Goal: Task Accomplishment & Management: Manage account settings

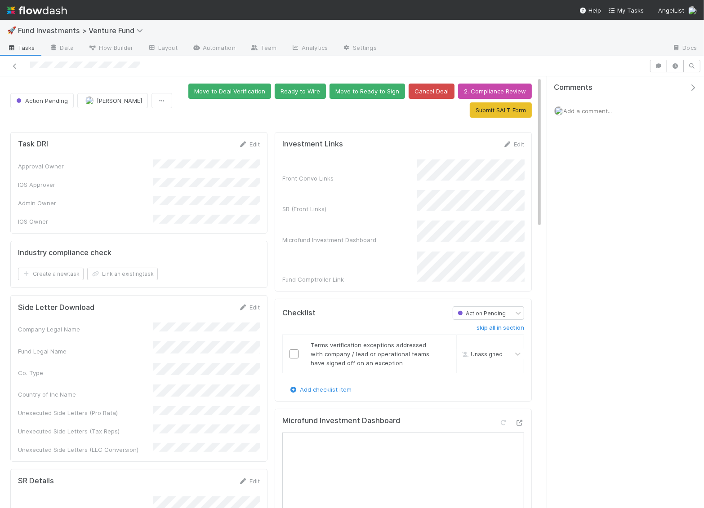
click at [693, 87] on icon "button" at bounding box center [692, 87] width 9 height 7
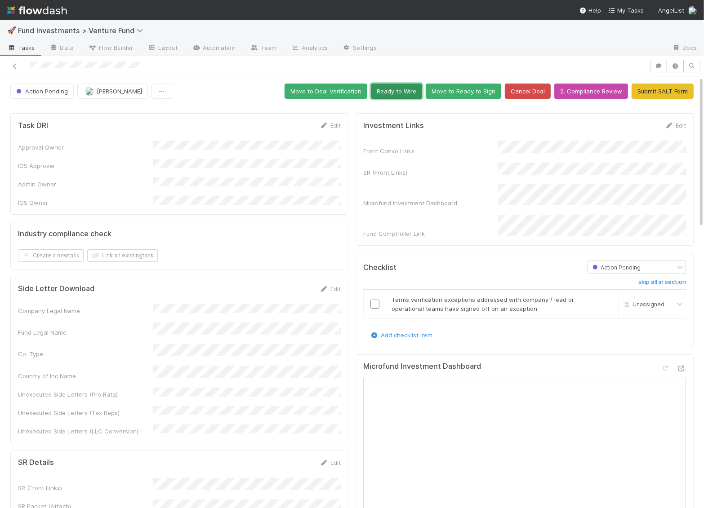
click at [411, 93] on button "Ready to Wire" at bounding box center [396, 91] width 51 height 15
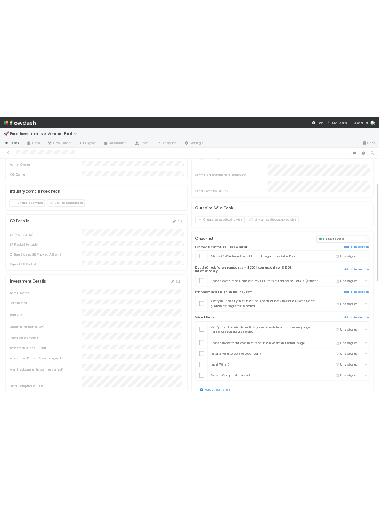
scroll to position [103, 0]
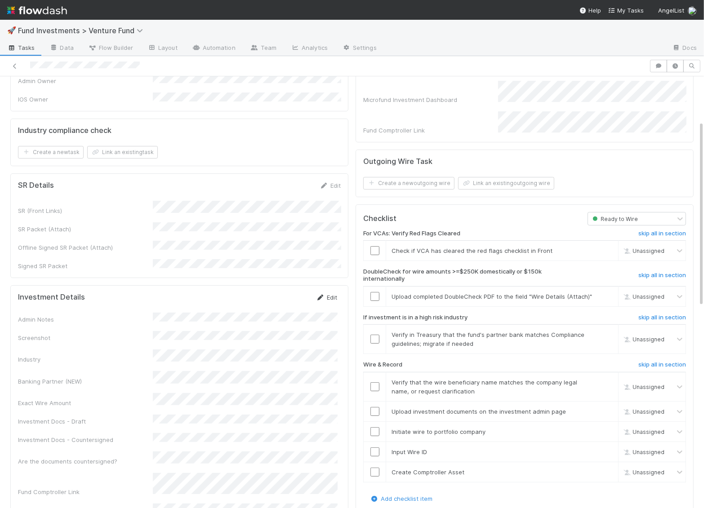
click at [325, 294] on link "Edit" at bounding box center [326, 297] width 21 height 7
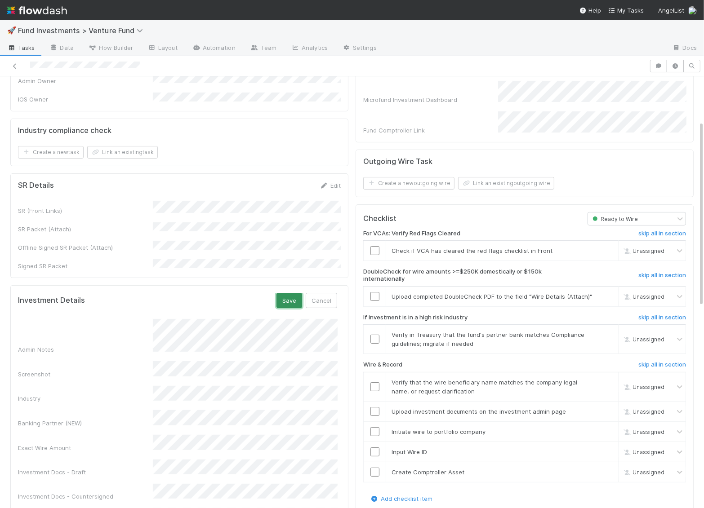
click at [289, 293] on button "Save" at bounding box center [289, 300] width 26 height 15
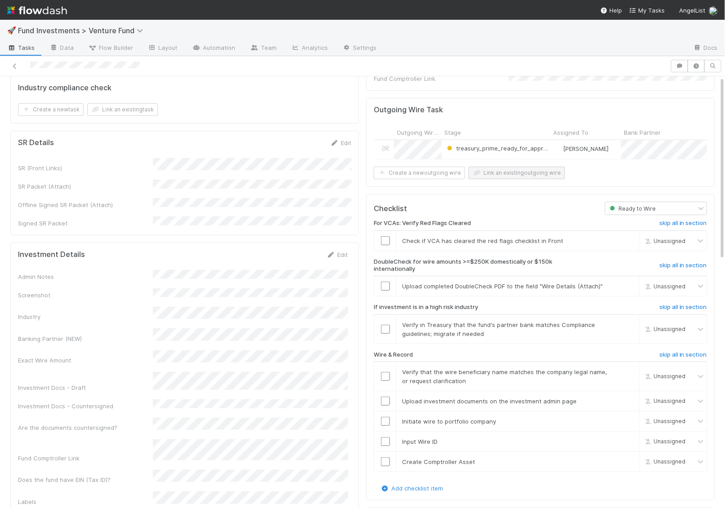
scroll to position [0, 0]
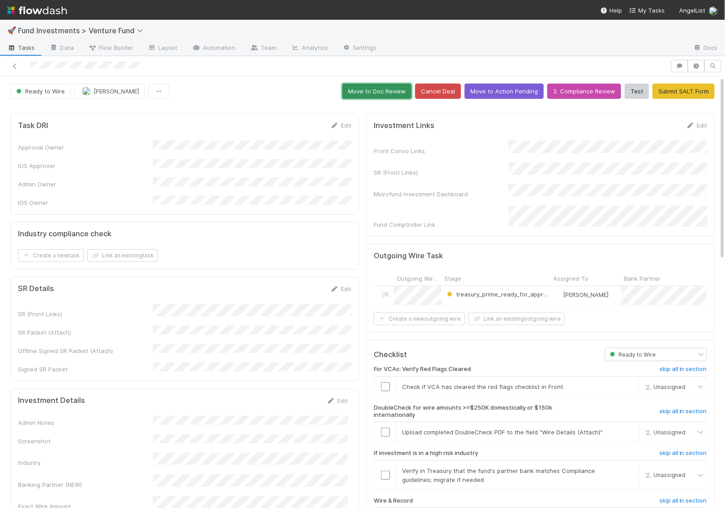
click at [398, 92] on button "Move to Doc Review" at bounding box center [376, 91] width 69 height 15
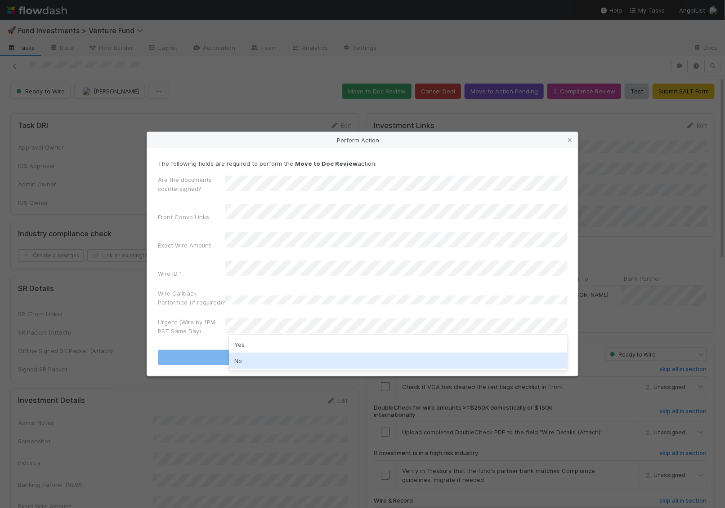
click at [244, 354] on div "No" at bounding box center [398, 361] width 339 height 16
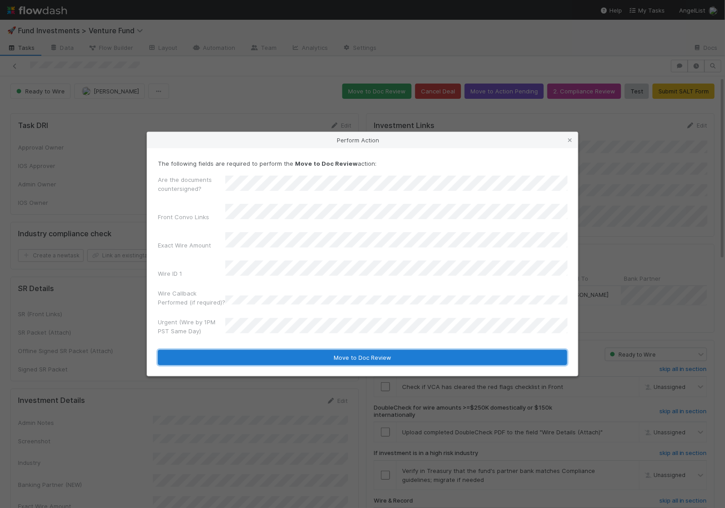
click at [246, 350] on button "Move to Doc Review" at bounding box center [362, 357] width 409 height 15
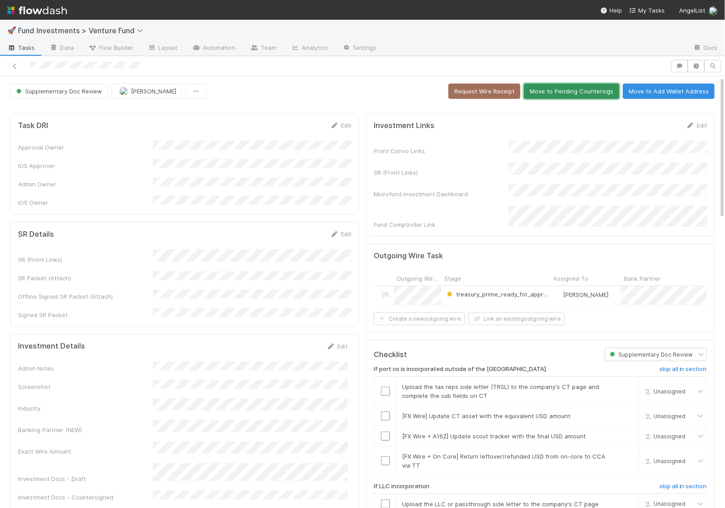
click at [584, 90] on button "Move to Pending Countersigs" at bounding box center [571, 91] width 95 height 15
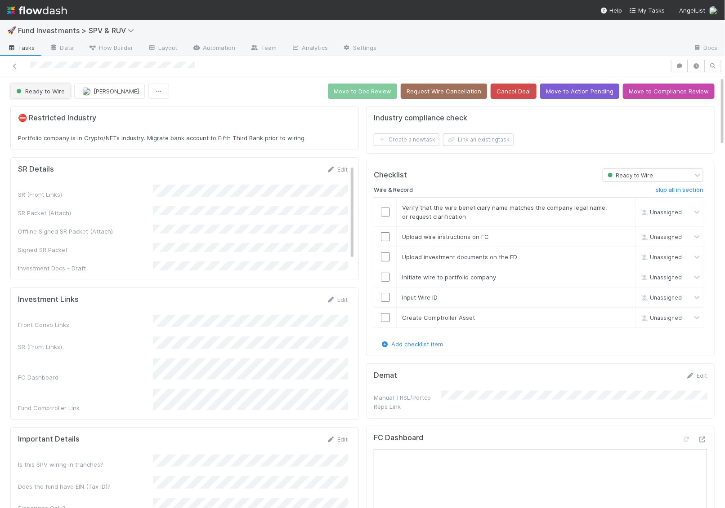
click at [36, 91] on span "Ready to Wire" at bounding box center [39, 91] width 50 height 7
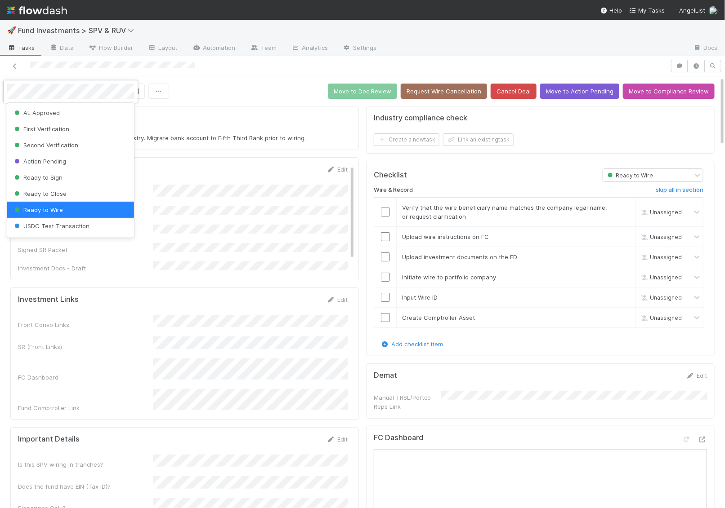
click at [195, 58] on div at bounding box center [362, 254] width 725 height 508
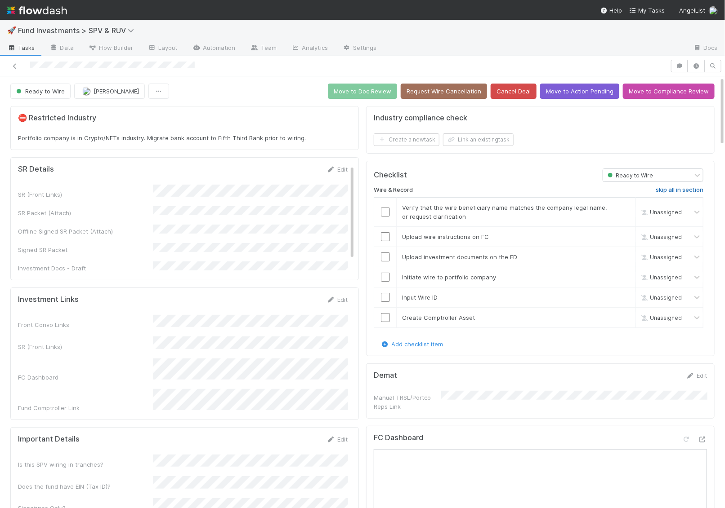
click at [688, 187] on h6 "skip all in section" at bounding box center [679, 190] width 48 height 7
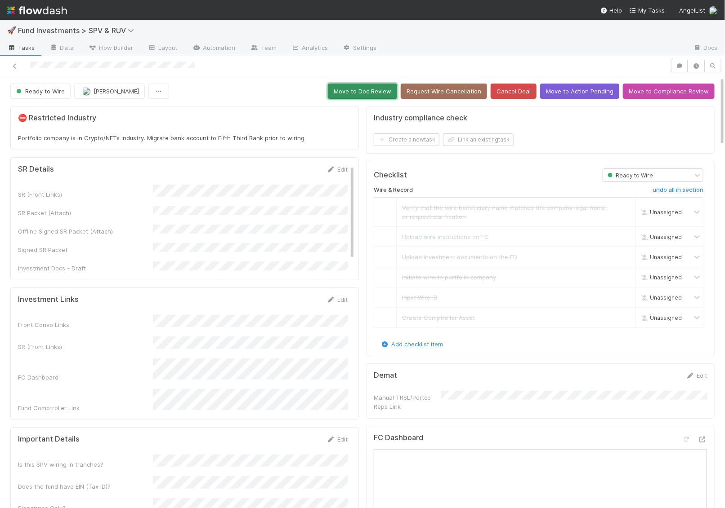
click at [364, 90] on button "Move to Doc Review" at bounding box center [362, 91] width 69 height 15
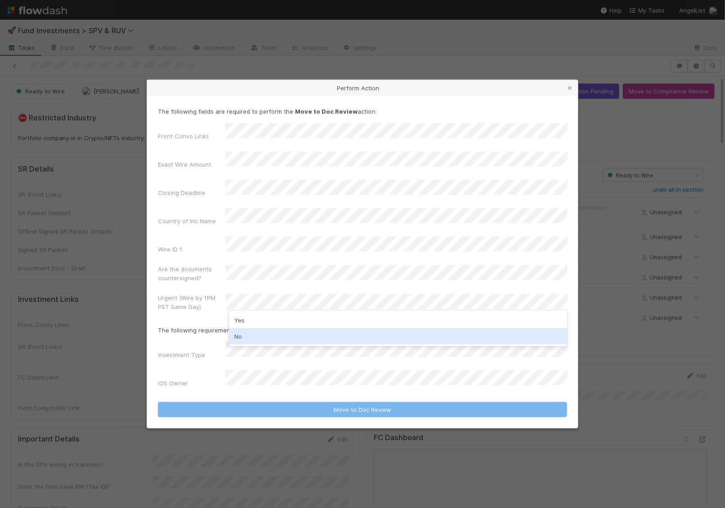
click at [252, 338] on div "No" at bounding box center [398, 337] width 339 height 16
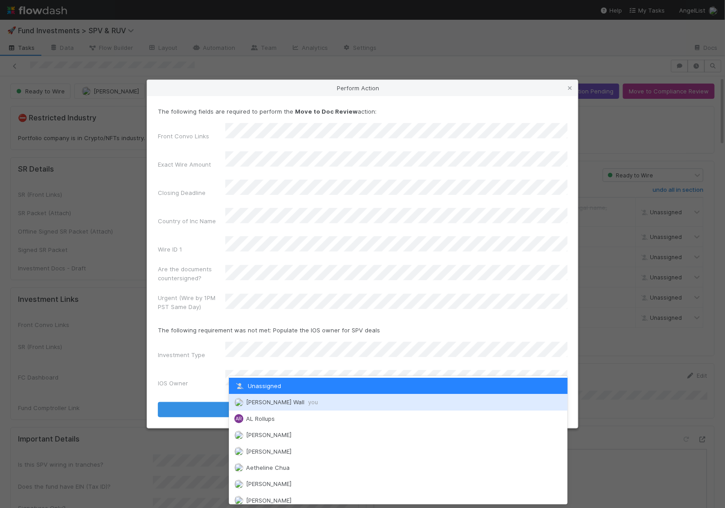
click at [249, 401] on span "Kennedy Wall you" at bounding box center [282, 402] width 72 height 7
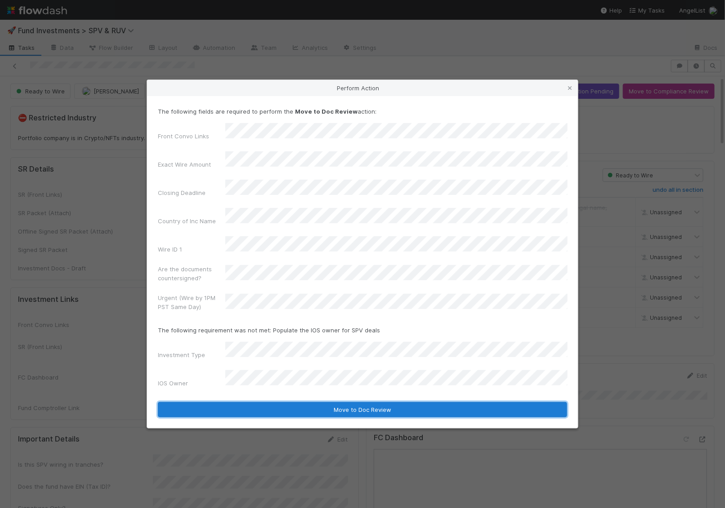
click at [283, 402] on button "Move to Doc Review" at bounding box center [362, 409] width 409 height 15
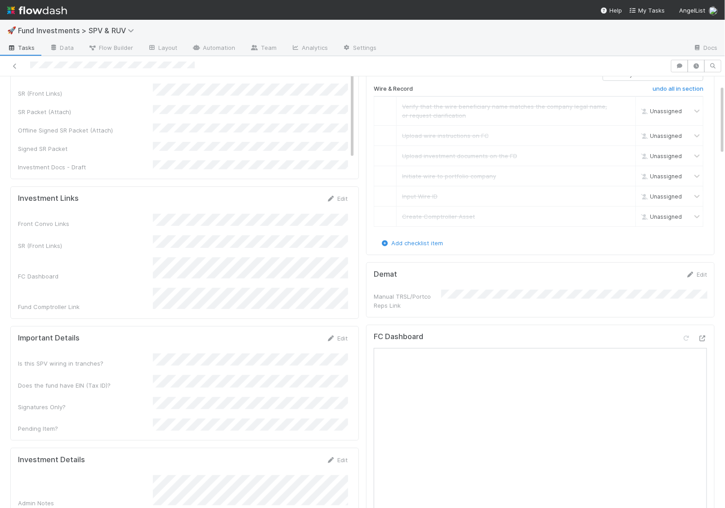
scroll to position [178, 0]
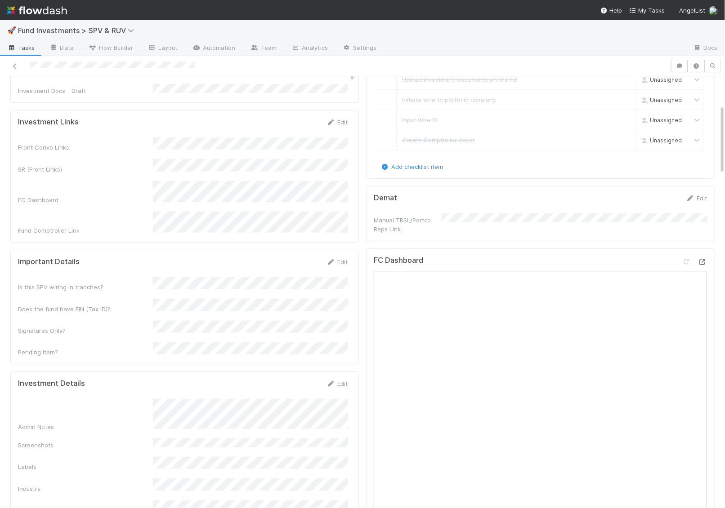
click at [704, 260] on div at bounding box center [702, 262] width 9 height 9
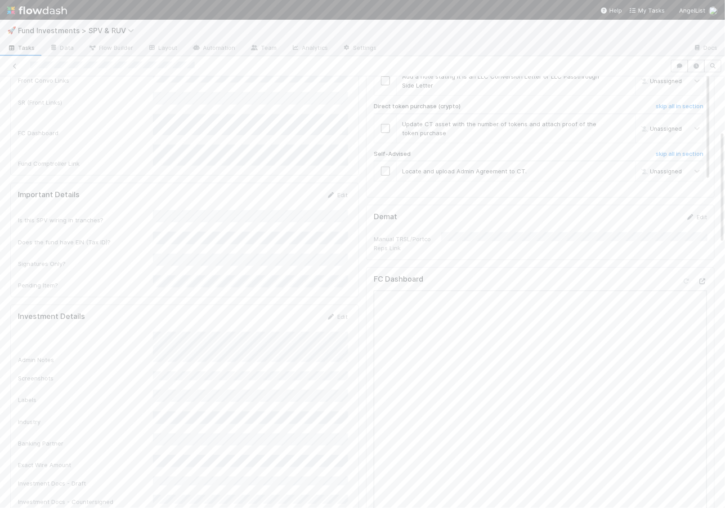
scroll to position [216, 0]
click at [151, 329] on div "Admin Notes" at bounding box center [183, 345] width 330 height 32
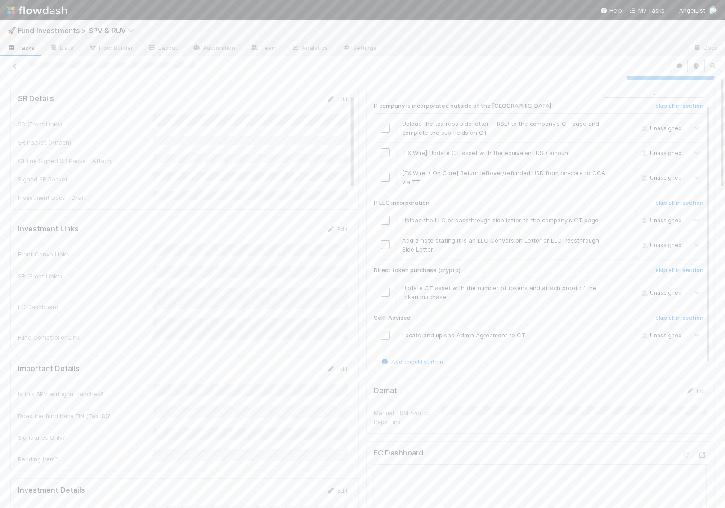
scroll to position [0, 0]
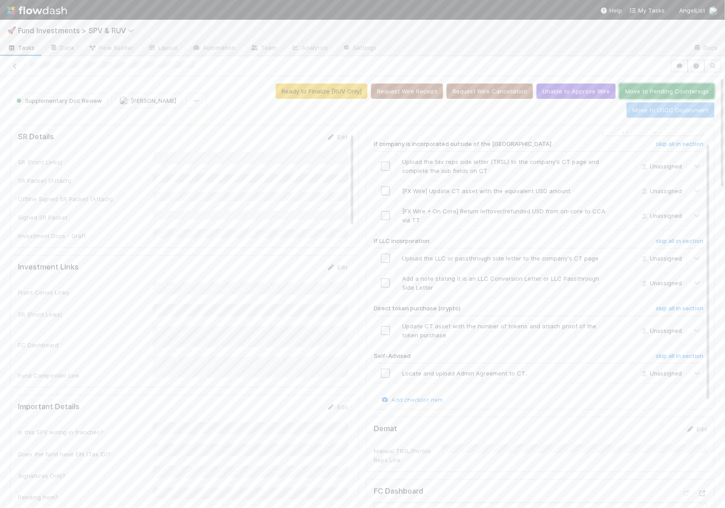
click at [619, 95] on button "Move to Pending Countersigs" at bounding box center [666, 91] width 95 height 15
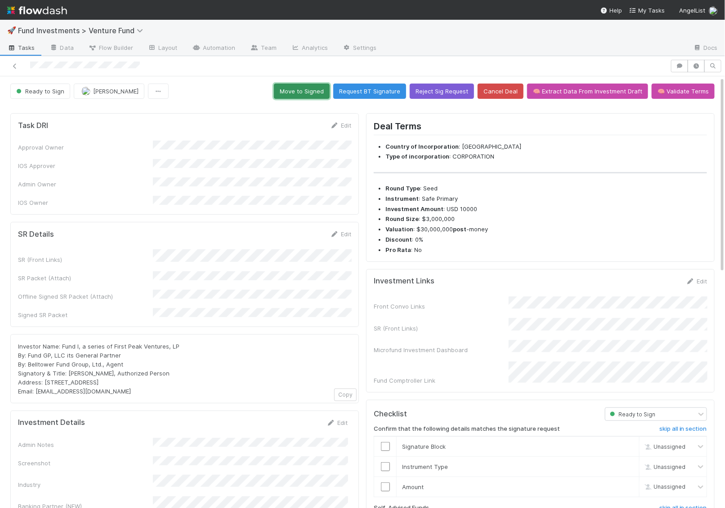
click at [324, 85] on button "Move to Signed" at bounding box center [302, 91] width 56 height 15
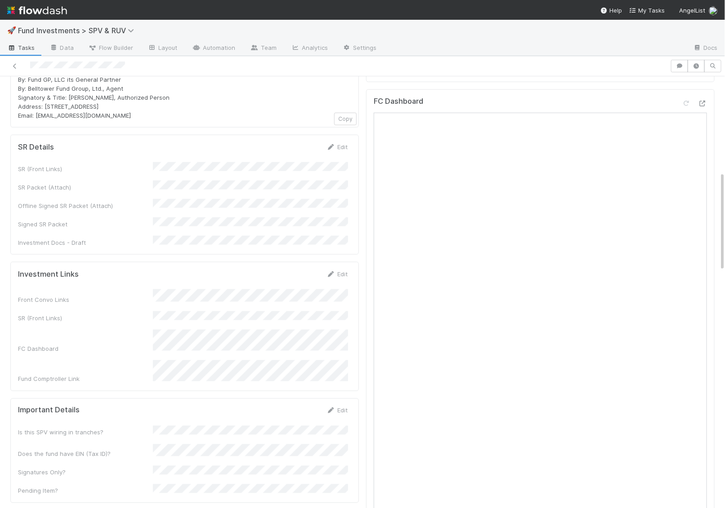
scroll to position [387, 0]
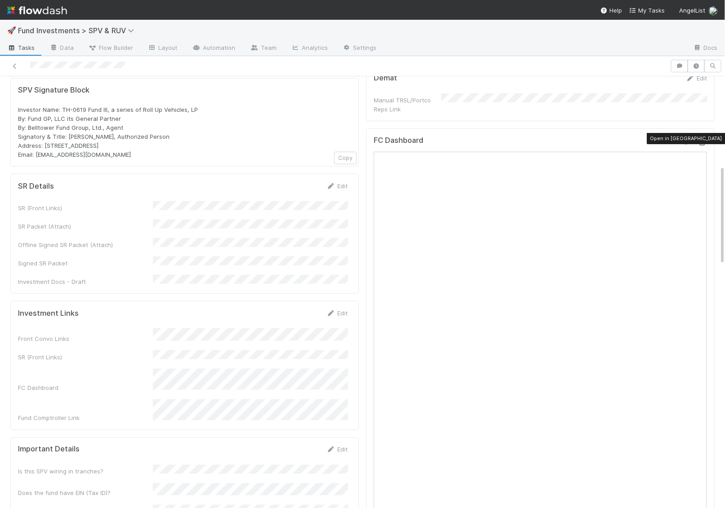
click at [704, 140] on icon at bounding box center [702, 143] width 9 height 6
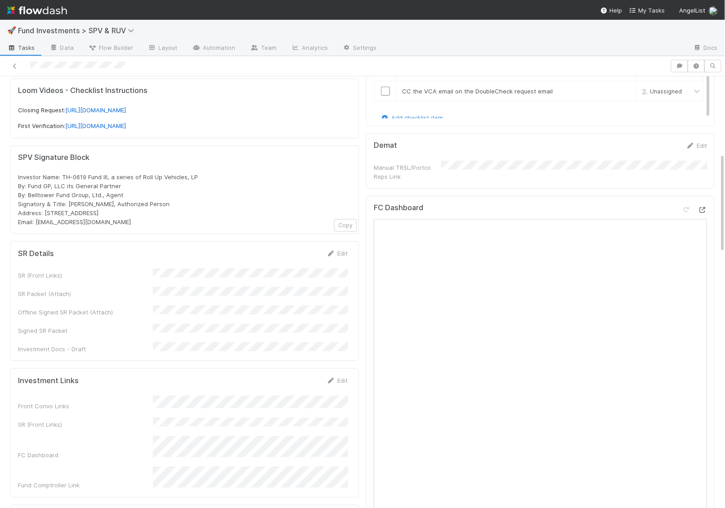
scroll to position [306, 0]
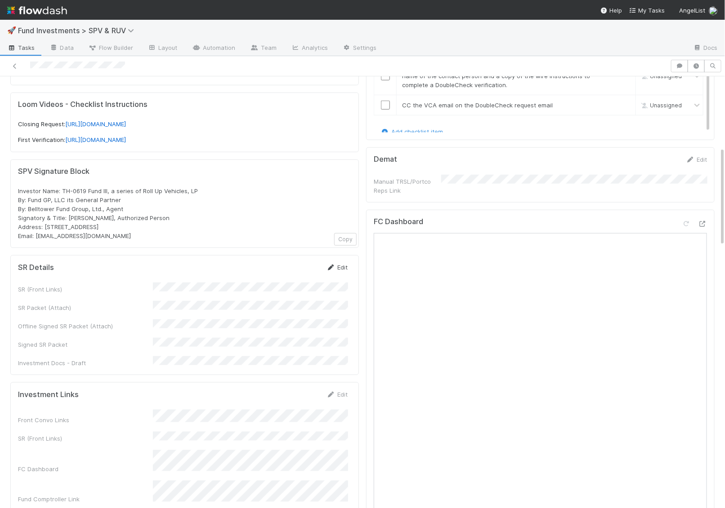
click at [343, 264] on link "Edit" at bounding box center [336, 267] width 21 height 7
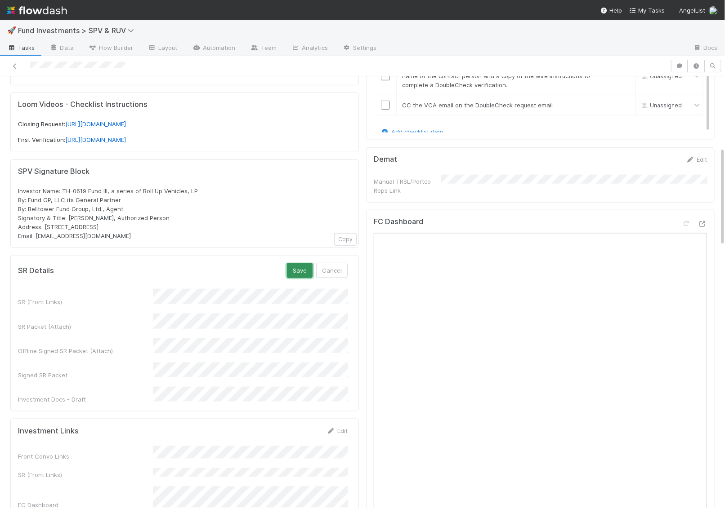
click at [296, 263] on button "Save" at bounding box center [300, 270] width 26 height 15
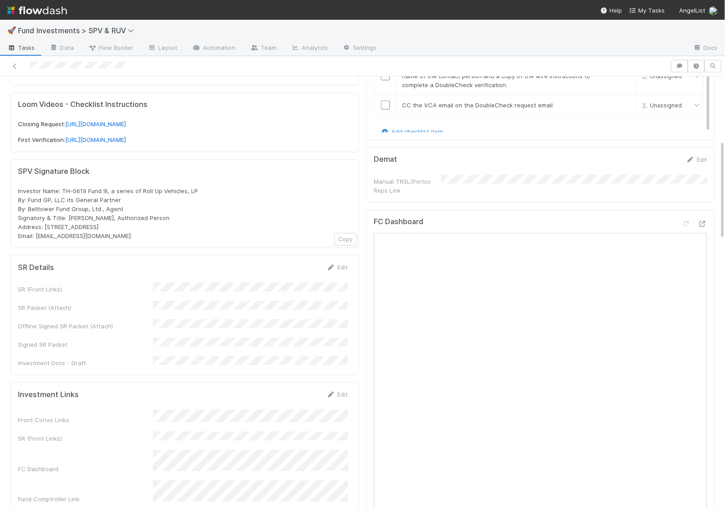
scroll to position [0, 0]
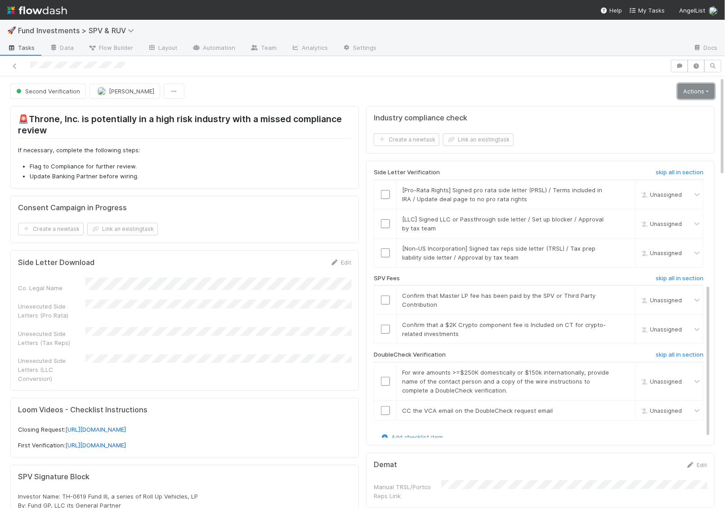
click at [704, 94] on link "Actions" at bounding box center [695, 91] width 37 height 15
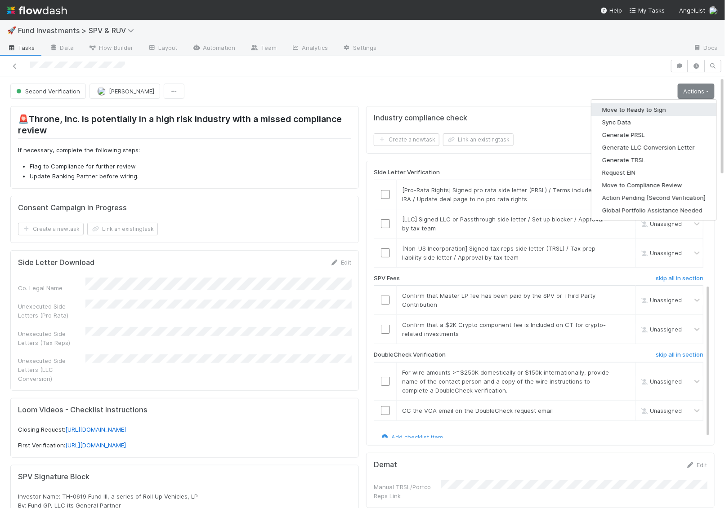
click at [659, 108] on button "Move to Ready to Sign" at bounding box center [653, 109] width 125 height 13
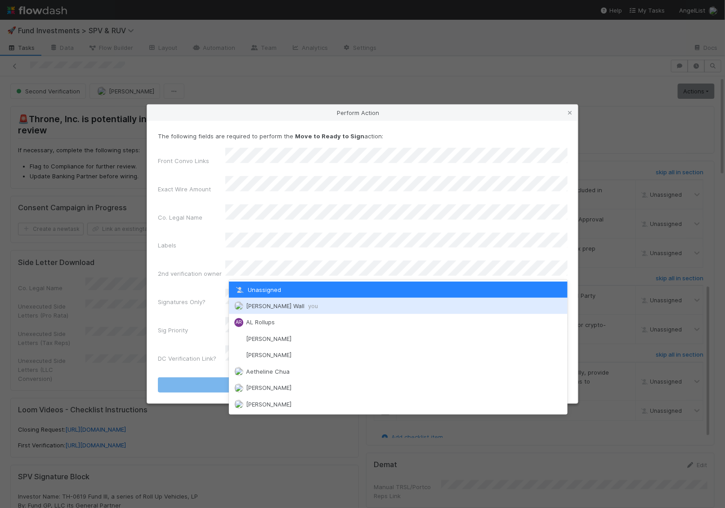
click at [265, 307] on span "Kennedy Wall you" at bounding box center [282, 306] width 72 height 7
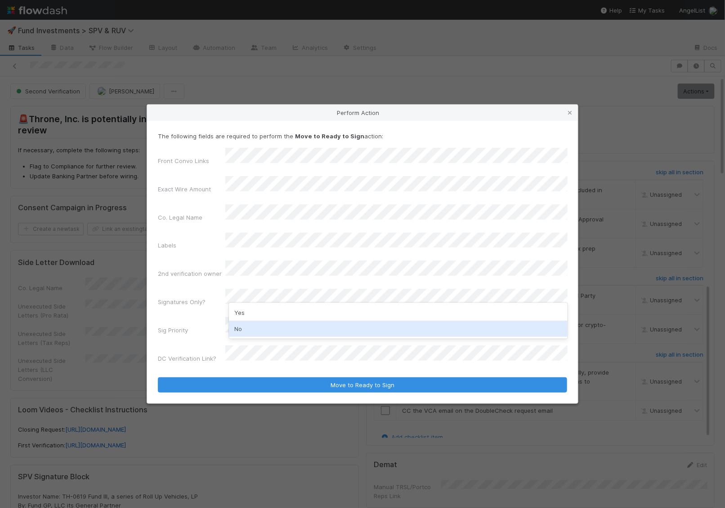
click at [258, 329] on div "No" at bounding box center [398, 329] width 339 height 16
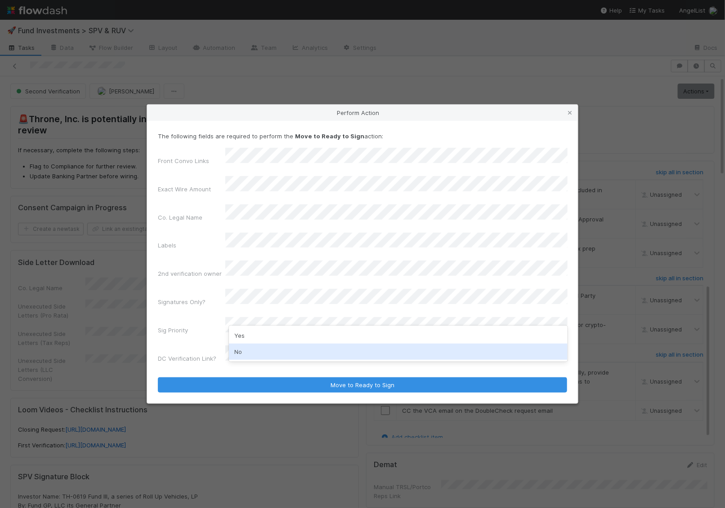
click at [253, 355] on div "No" at bounding box center [398, 352] width 339 height 16
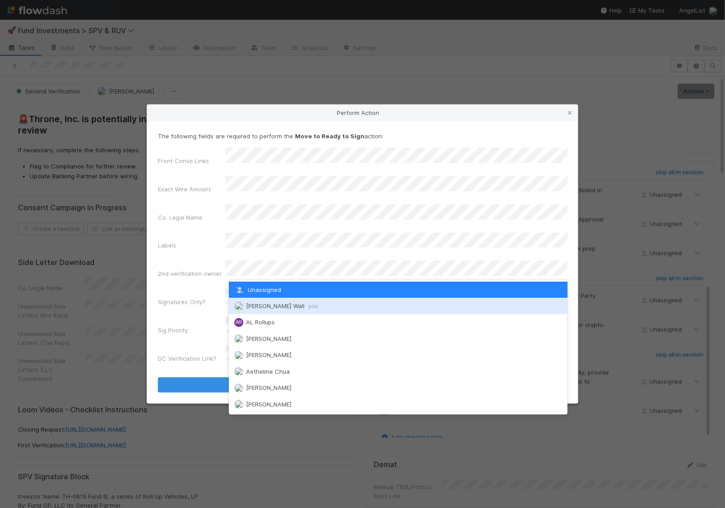
click at [256, 307] on span "Kennedy Wall you" at bounding box center [282, 306] width 72 height 7
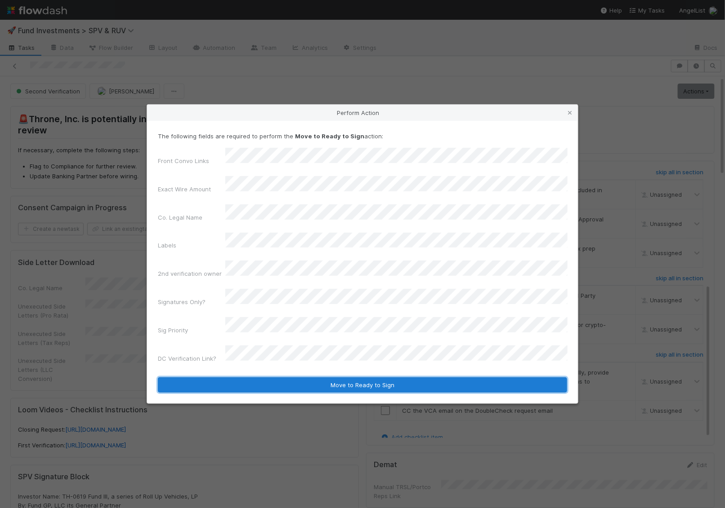
click at [247, 378] on button "Move to Ready to Sign" at bounding box center [362, 385] width 409 height 15
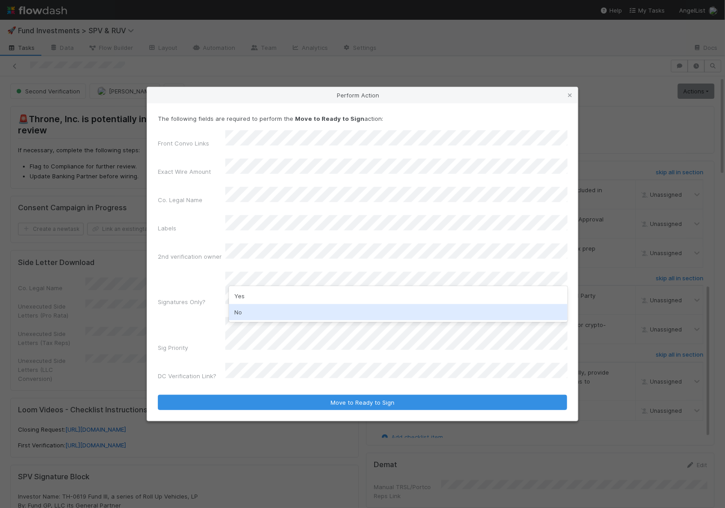
click at [246, 311] on div "No" at bounding box center [398, 312] width 339 height 16
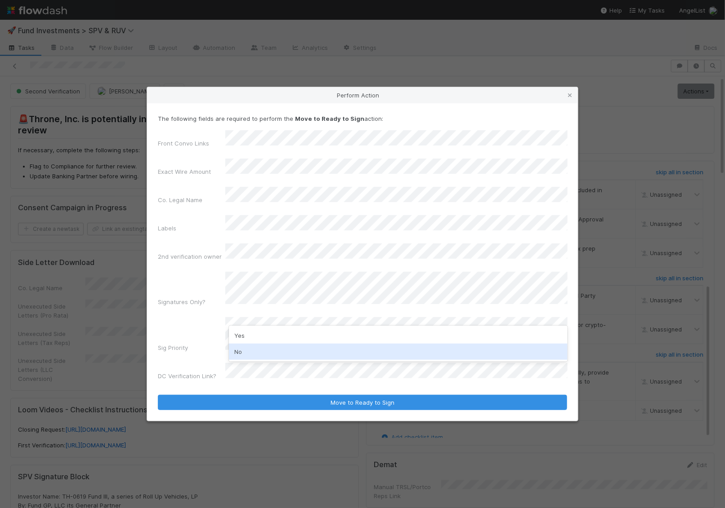
click at [242, 350] on div "No" at bounding box center [398, 352] width 339 height 16
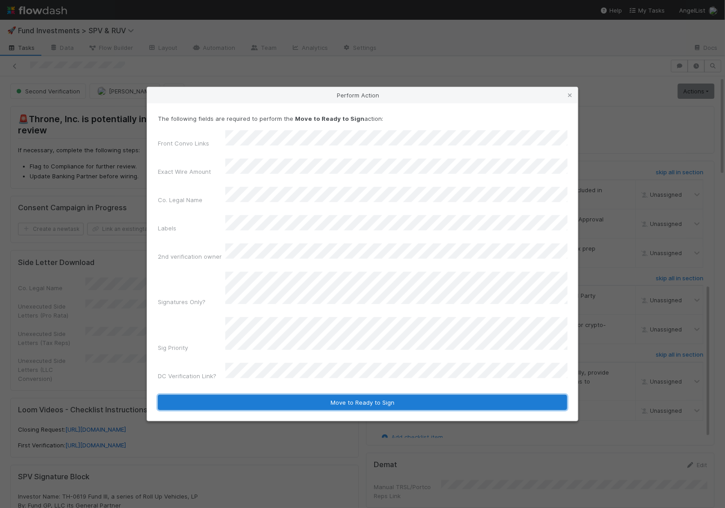
click at [242, 395] on button "Move to Ready to Sign" at bounding box center [362, 402] width 409 height 15
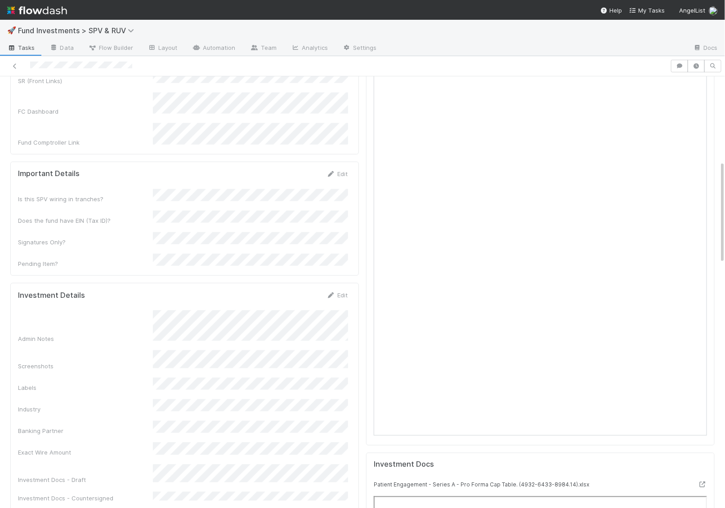
scroll to position [363, 0]
